Goal: Information Seeking & Learning: Learn about a topic

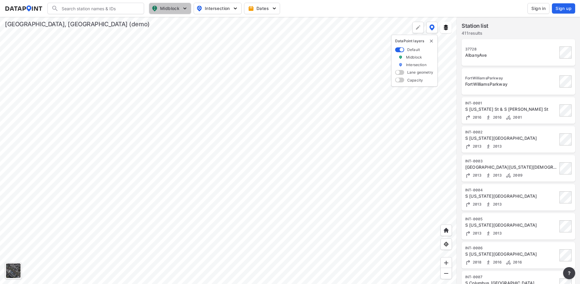
click at [185, 8] on img "button" at bounding box center [185, 8] width 6 height 6
click at [226, 6] on span "Intersection" at bounding box center [216, 8] width 41 height 7
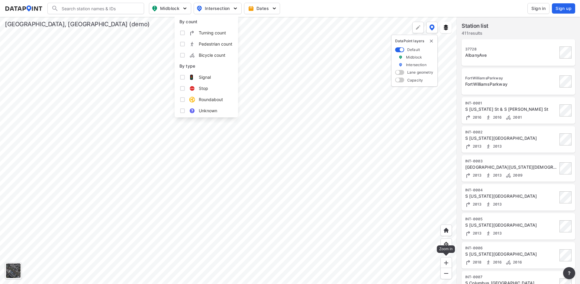
click at [447, 262] on img at bounding box center [446, 263] width 6 height 6
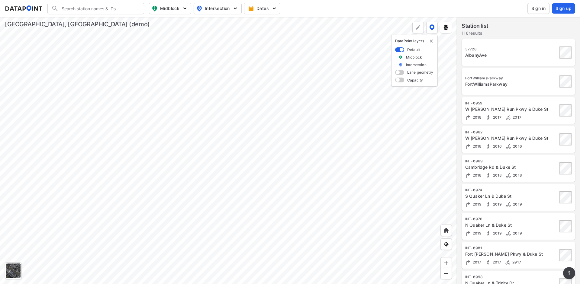
click at [252, 179] on div at bounding box center [228, 150] width 457 height 267
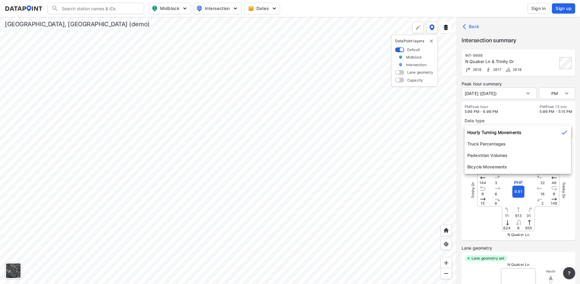
click at [522, 131] on body "Search Please enter a search term. Midblock Intersection Dates Sign in Sign up …" at bounding box center [290, 142] width 580 height 284
click at [514, 153] on li "Pedestrian Volumes" at bounding box center [518, 155] width 106 height 11
type input "2"
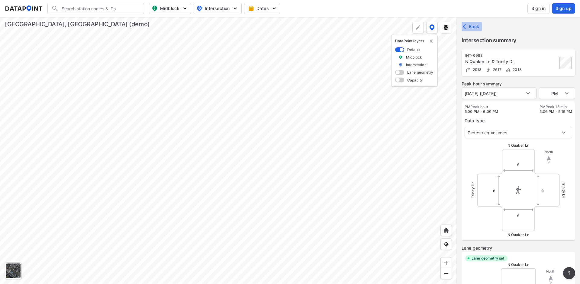
click at [465, 26] on icon "button" at bounding box center [466, 27] width 6 height 6
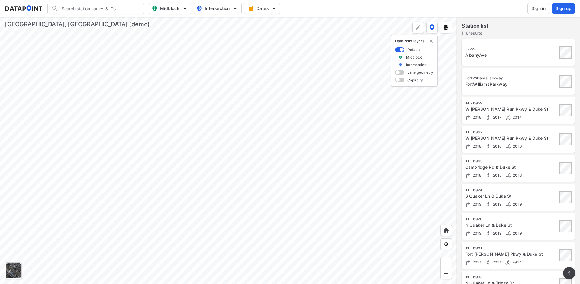
click at [251, 181] on div at bounding box center [228, 150] width 457 height 267
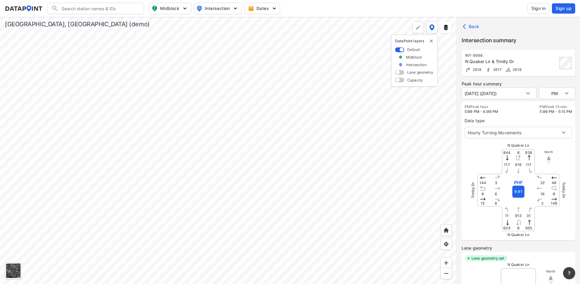
click at [262, 128] on div at bounding box center [228, 150] width 457 height 267
click at [247, 191] on div at bounding box center [228, 150] width 457 height 267
type input "593"
click at [529, 93] on body "Search Please enter a search term. Midblock Intersection Dates Sign in Sign up …" at bounding box center [290, 142] width 580 height 284
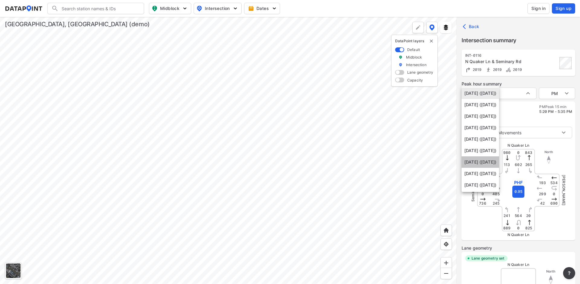
click at [490, 161] on li "[DATE] ([DATE])" at bounding box center [480, 162] width 37 height 11
type input "[DATE] ([DATE])"
type input "AM"
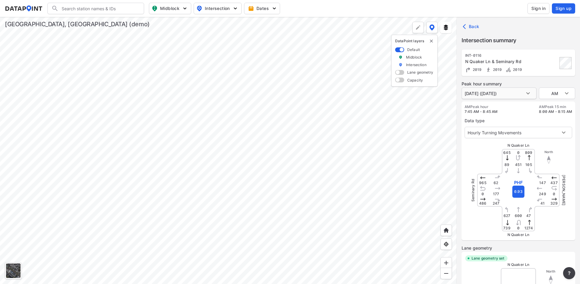
click at [530, 92] on body "Search Please enter a search term. Midblock Intersection Dates Sign in Sign up …" at bounding box center [290, 142] width 580 height 284
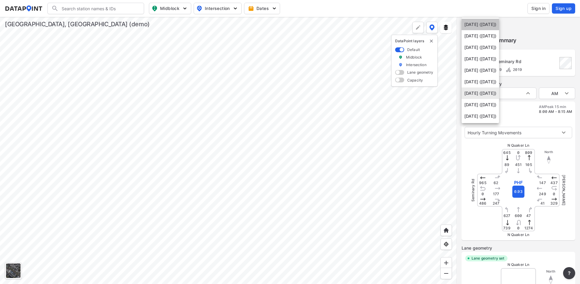
click at [499, 24] on li "[DATE] ([DATE])" at bounding box center [480, 24] width 37 height 11
type input "[DATE] ([DATE])"
type input "PM"
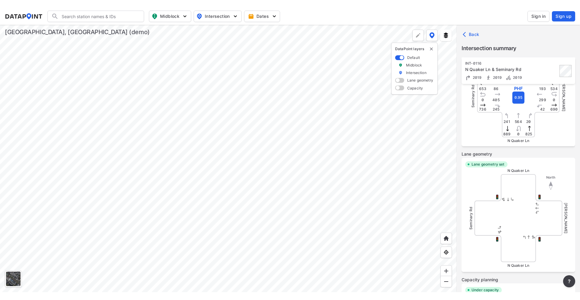
scroll to position [135, 0]
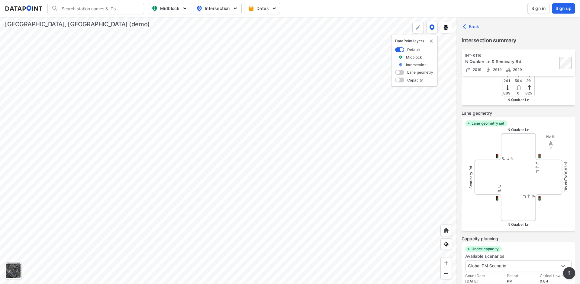
click at [185, 8] on img "button" at bounding box center [185, 8] width 6 height 6
click at [182, 7] on img "button" at bounding box center [185, 8] width 6 height 6
